Goal: Information Seeking & Learning: Compare options

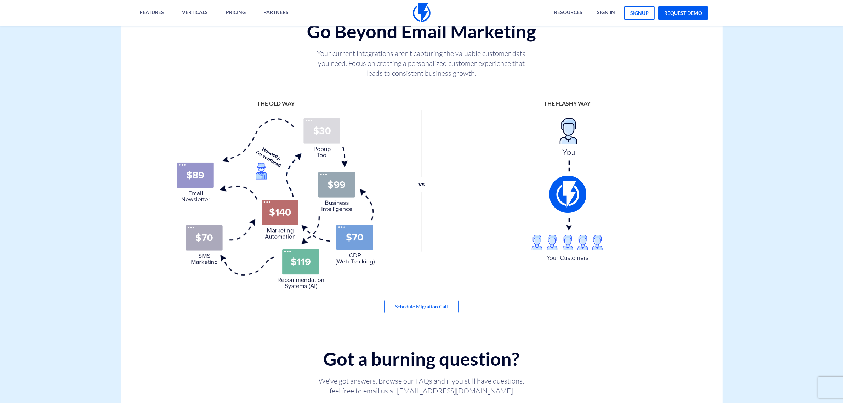
click at [663, 110] on div "THE FLASHY WAY" at bounding box center [567, 180] width 208 height 160
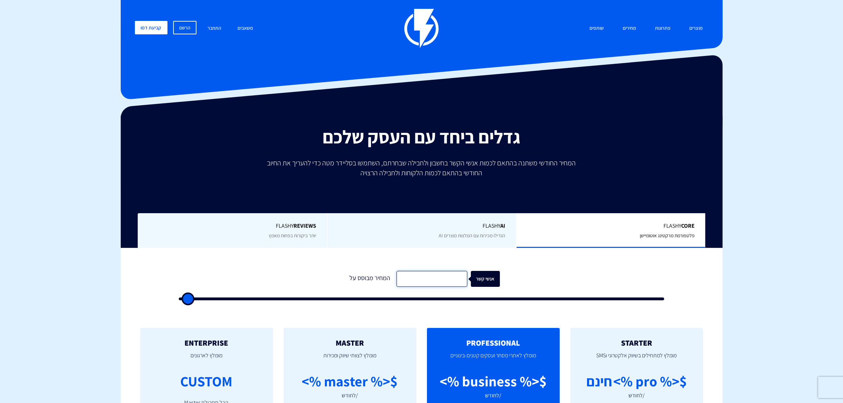
click at [429, 282] on input "text" at bounding box center [432, 279] width 71 height 16
type input "26000"
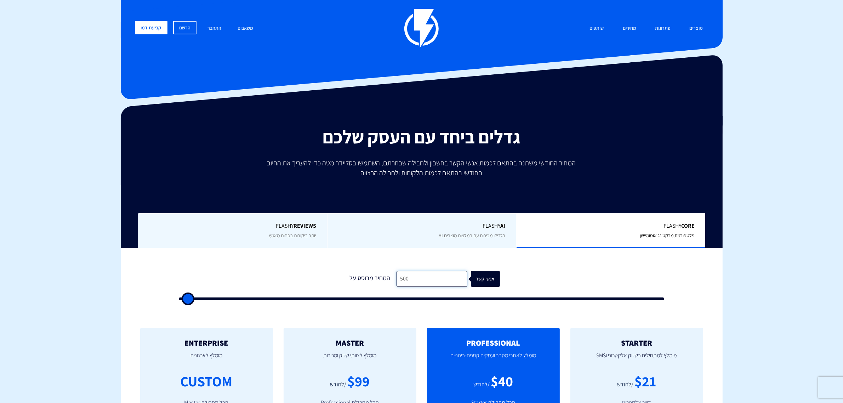
click at [416, 282] on input "500" at bounding box center [432, 279] width 71 height 16
type input "2"
type input "500"
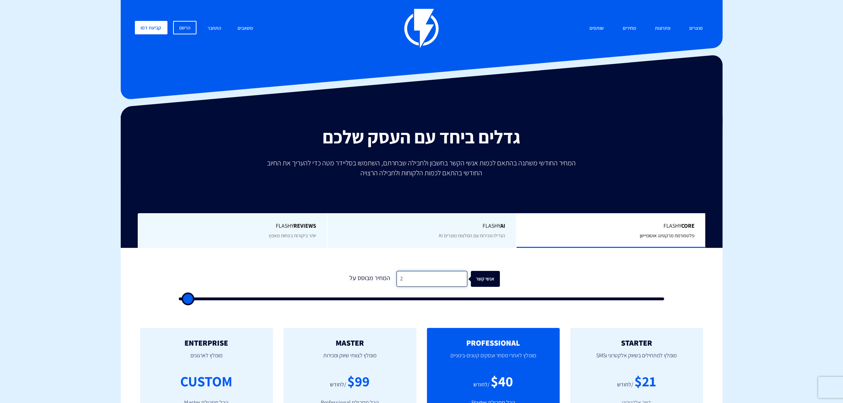
type input "26"
type input "500"
type input "260"
type input "500"
type input "2,600"
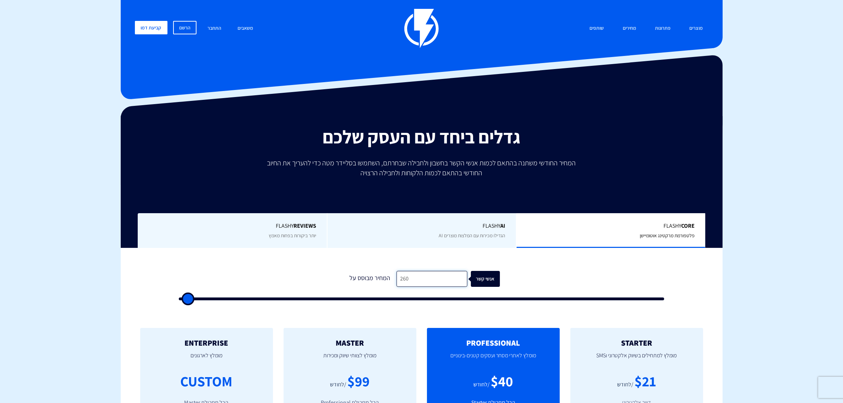
type input "2500"
type input "26,000"
type input "26000"
type input "26,000"
click at [411, 314] on div "0 המחיר מבוסס על 26,000 אנשי קשר" at bounding box center [422, 283] width 500 height 61
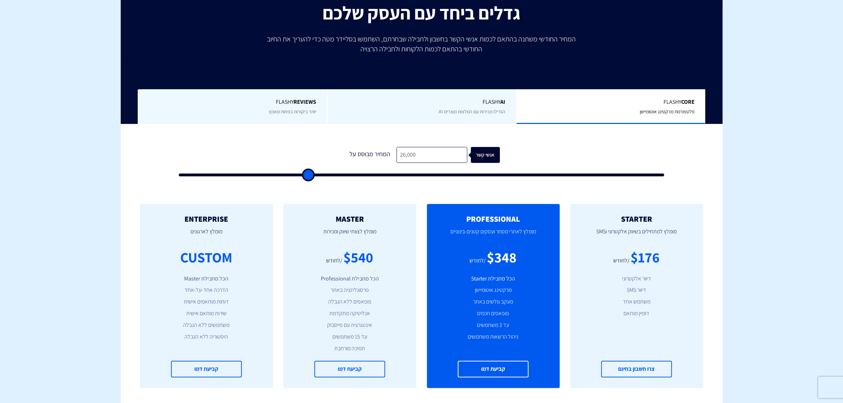
scroll to position [133, 0]
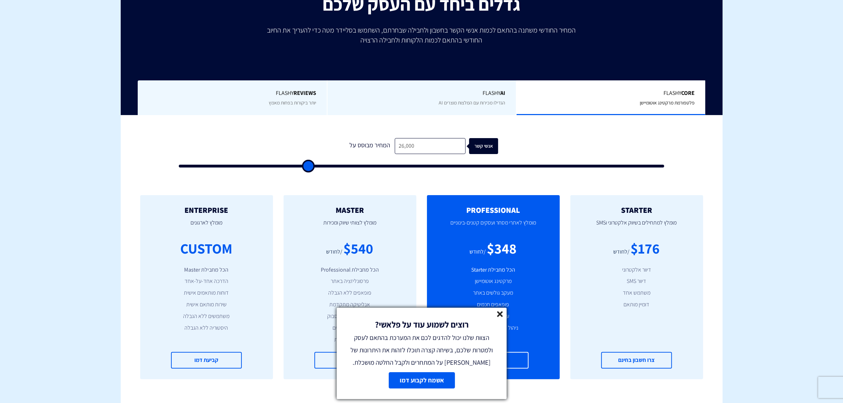
click at [498, 312] on line at bounding box center [500, 314] width 5 height 5
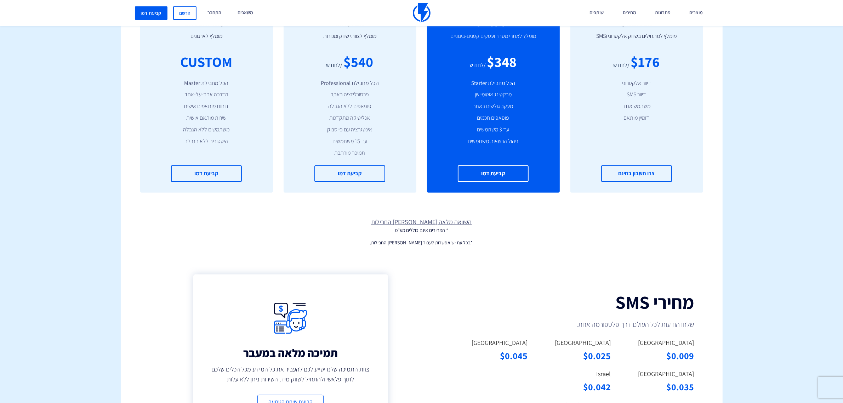
scroll to position [415, 0]
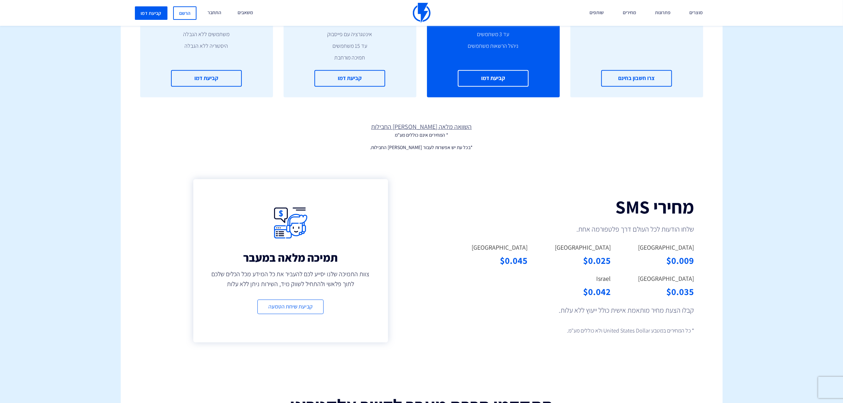
click at [443, 126] on link "השוואה מלאה [PERSON_NAME] החבילות" at bounding box center [422, 126] width 602 height 9
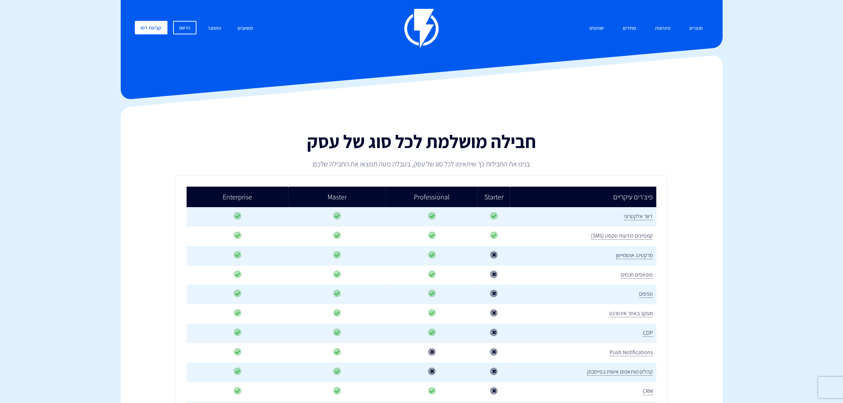
scroll to position [44, 0]
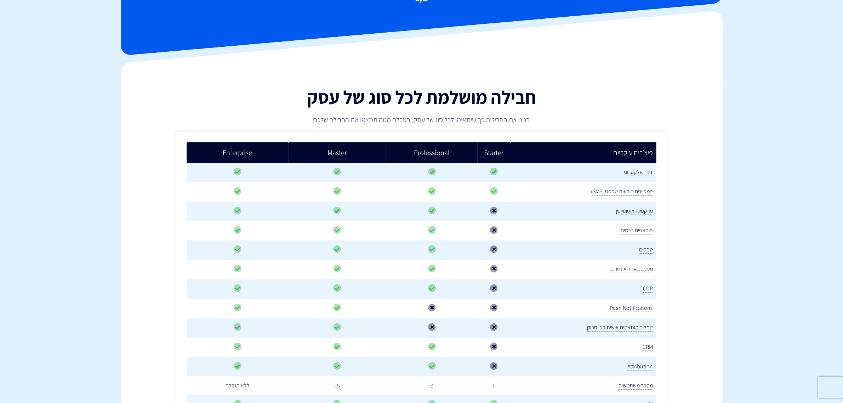
click at [646, 343] on span "CRM" at bounding box center [648, 347] width 10 height 8
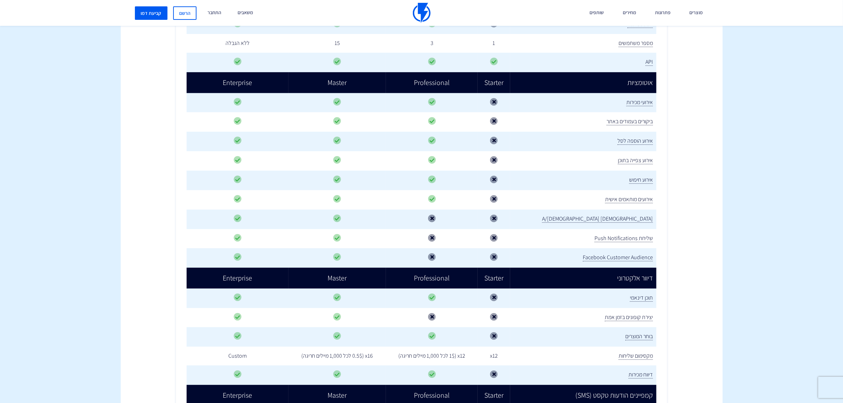
scroll to position [399, 0]
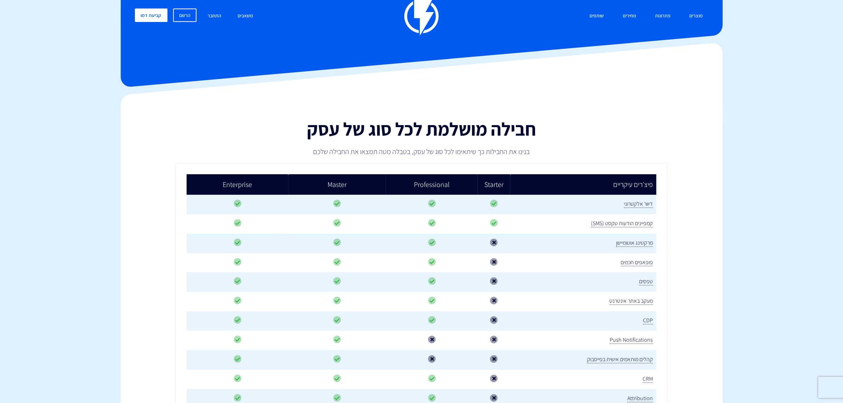
scroll to position [0, 0]
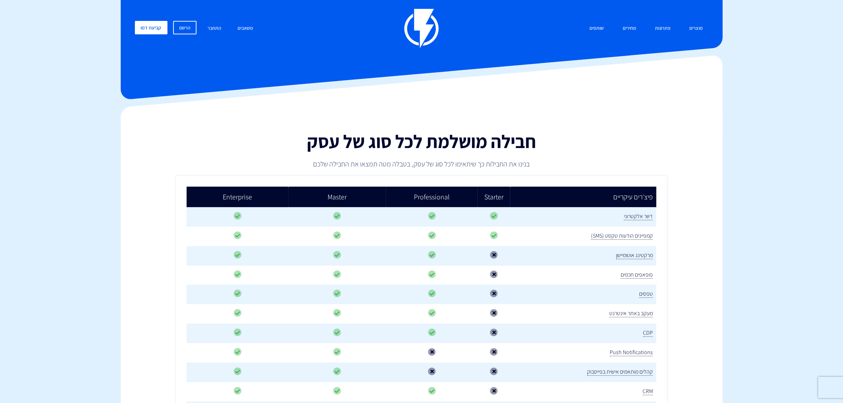
click at [646, 123] on div "חבילה מושלמת לכל סוג של עסק בנינו את החבילות כך שיתאימו לכל סוג של עסק, בטבלה מ…" at bounding box center [421, 141] width 613 height 69
click at [633, 25] on link "מחירים" at bounding box center [630, 28] width 24 height 15
